Goal: Information Seeking & Learning: Learn about a topic

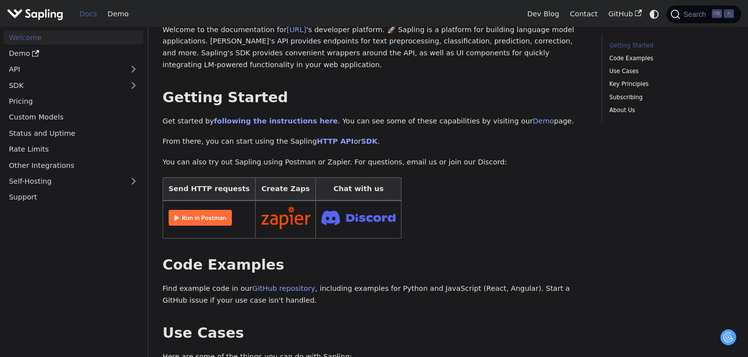
scroll to position [93, 0]
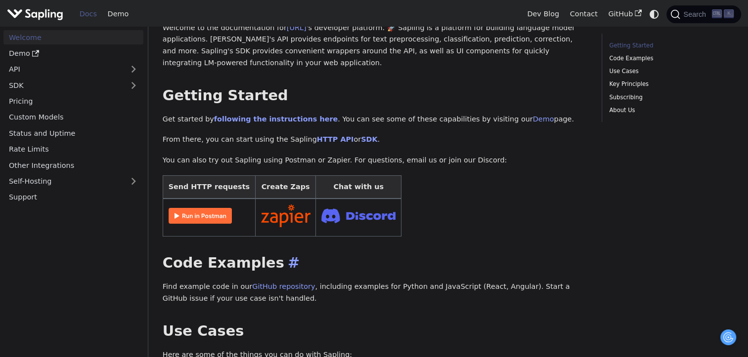
click at [237, 267] on h2 "Code Examples ​" at bounding box center [375, 264] width 425 height 18
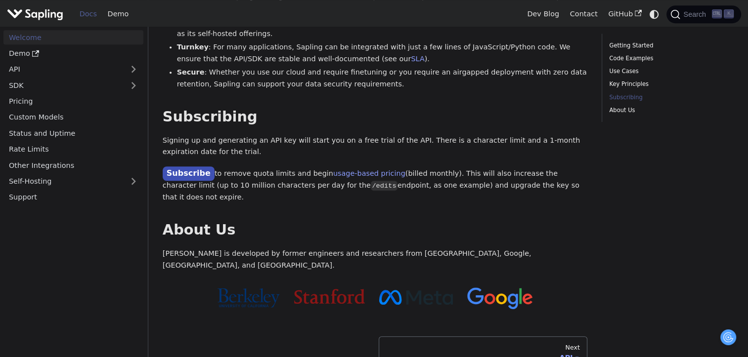
scroll to position [746, 7]
